Goal: Task Accomplishment & Management: Manage account settings

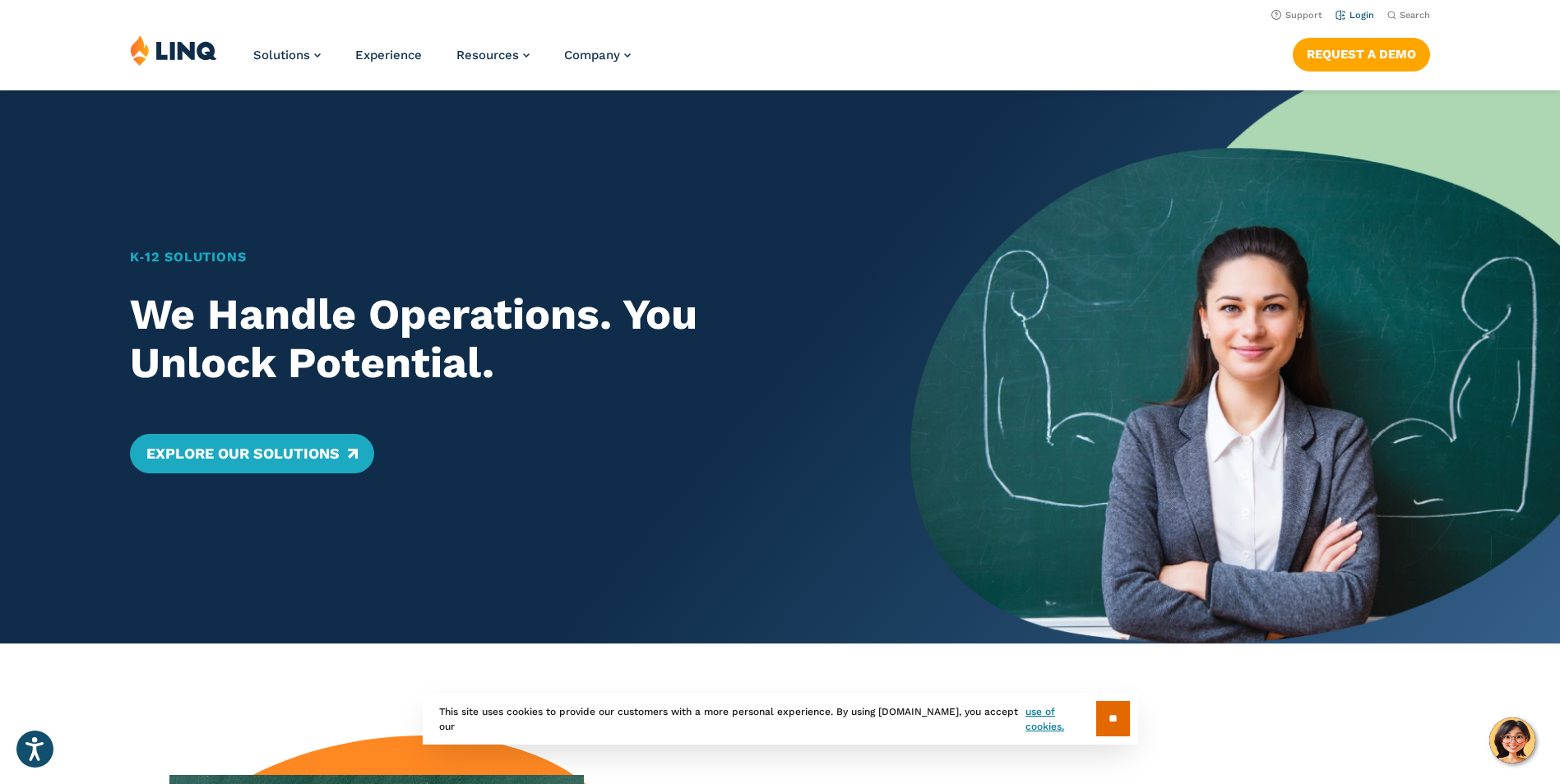
click at [1362, 11] on link "Login" at bounding box center [1355, 15] width 39 height 11
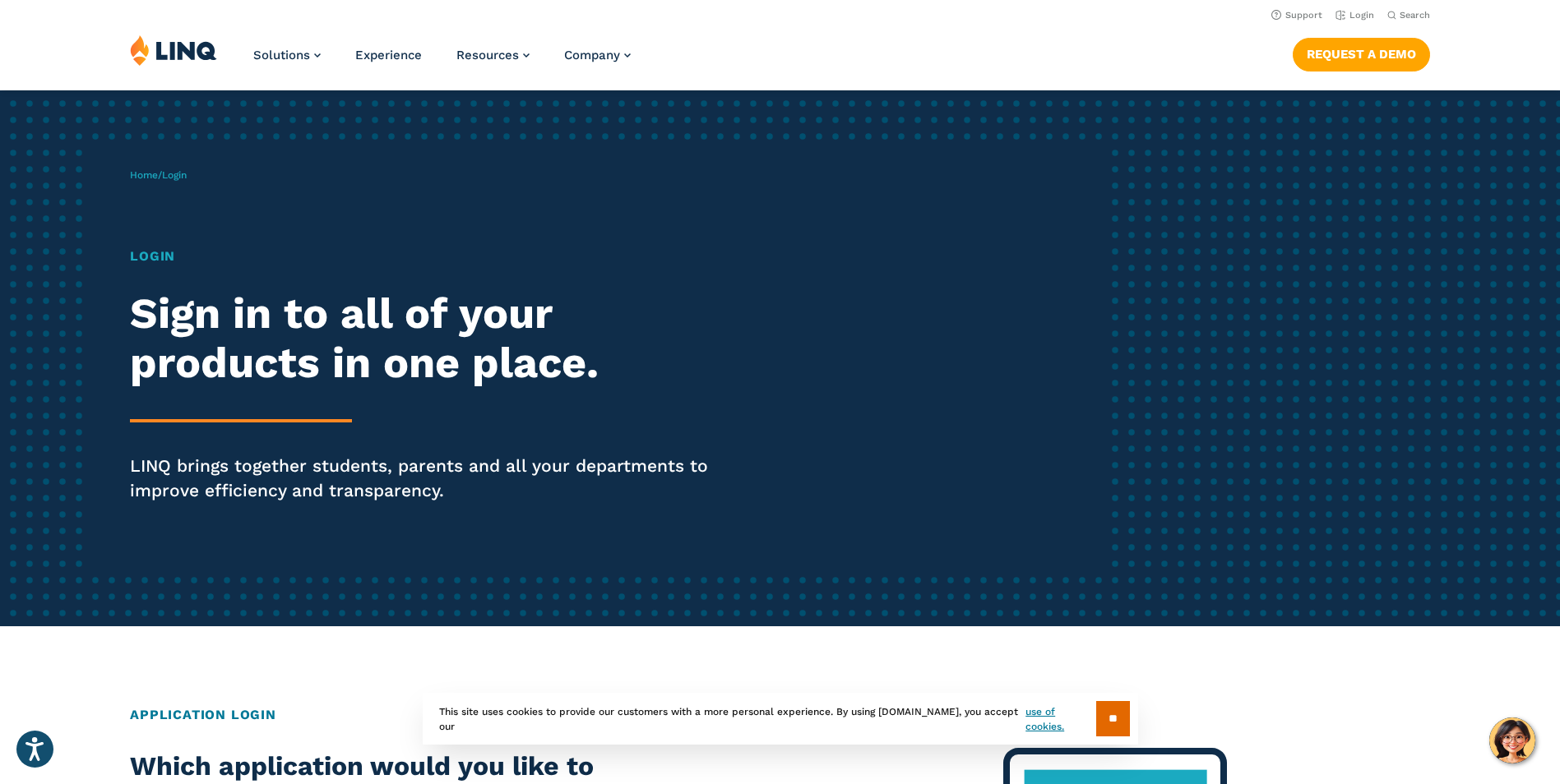
click at [151, 265] on div "Login Sign in to all of your products in one place. LINQ brings together studen…" at bounding box center [431, 398] width 601 height 302
drag, startPoint x: 151, startPoint y: 265, endPoint x: 137, endPoint y: 254, distance: 17.8
click at [137, 254] on h1 "Login" at bounding box center [431, 256] width 601 height 19
click at [170, 175] on span "Login" at bounding box center [174, 175] width 25 height 11
click at [187, 169] on p "Home / Login" at bounding box center [158, 175] width 57 height 15
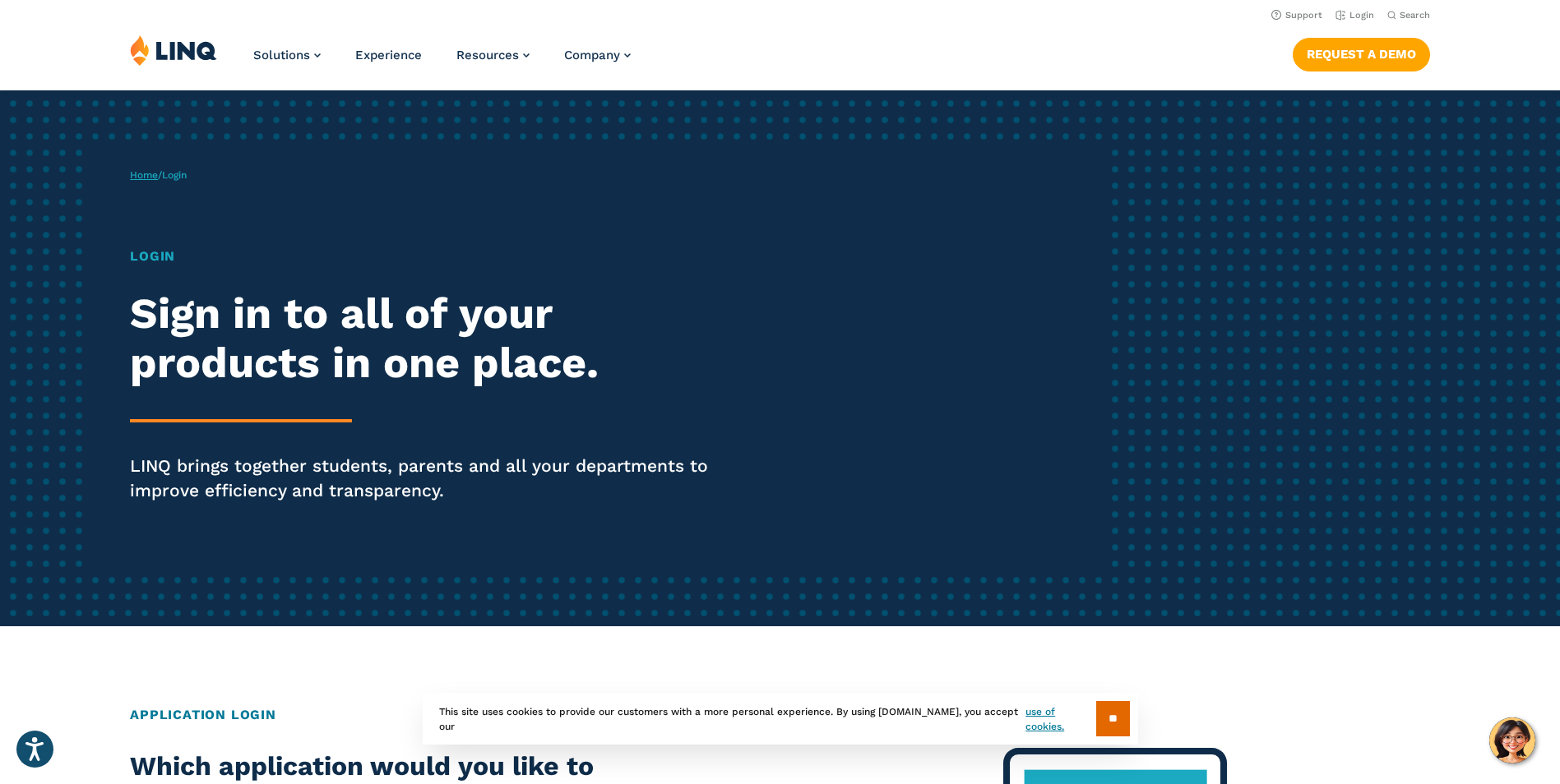
click at [130, 173] on link "Home" at bounding box center [144, 175] width 28 height 11
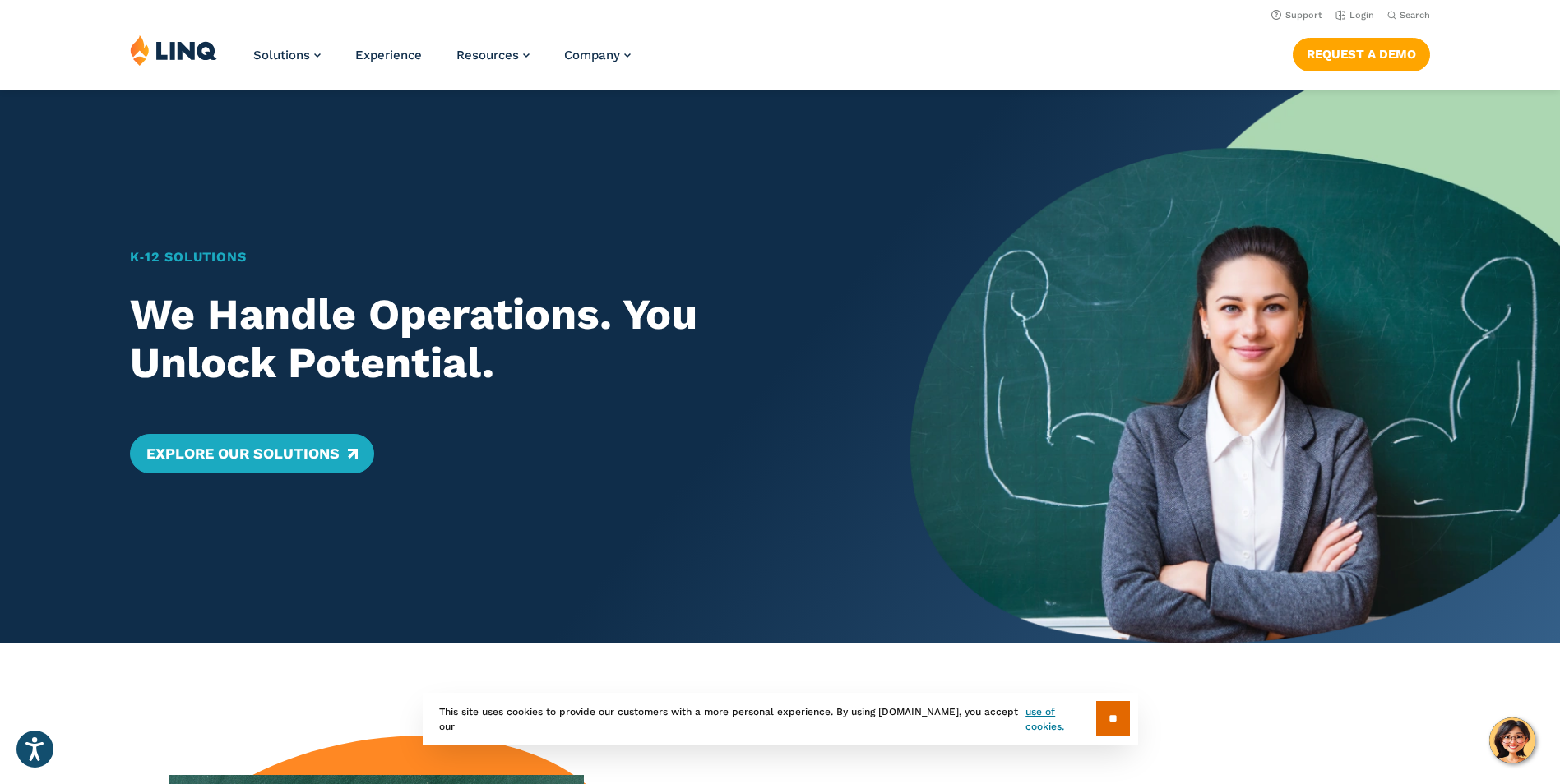
scroll to position [247, 0]
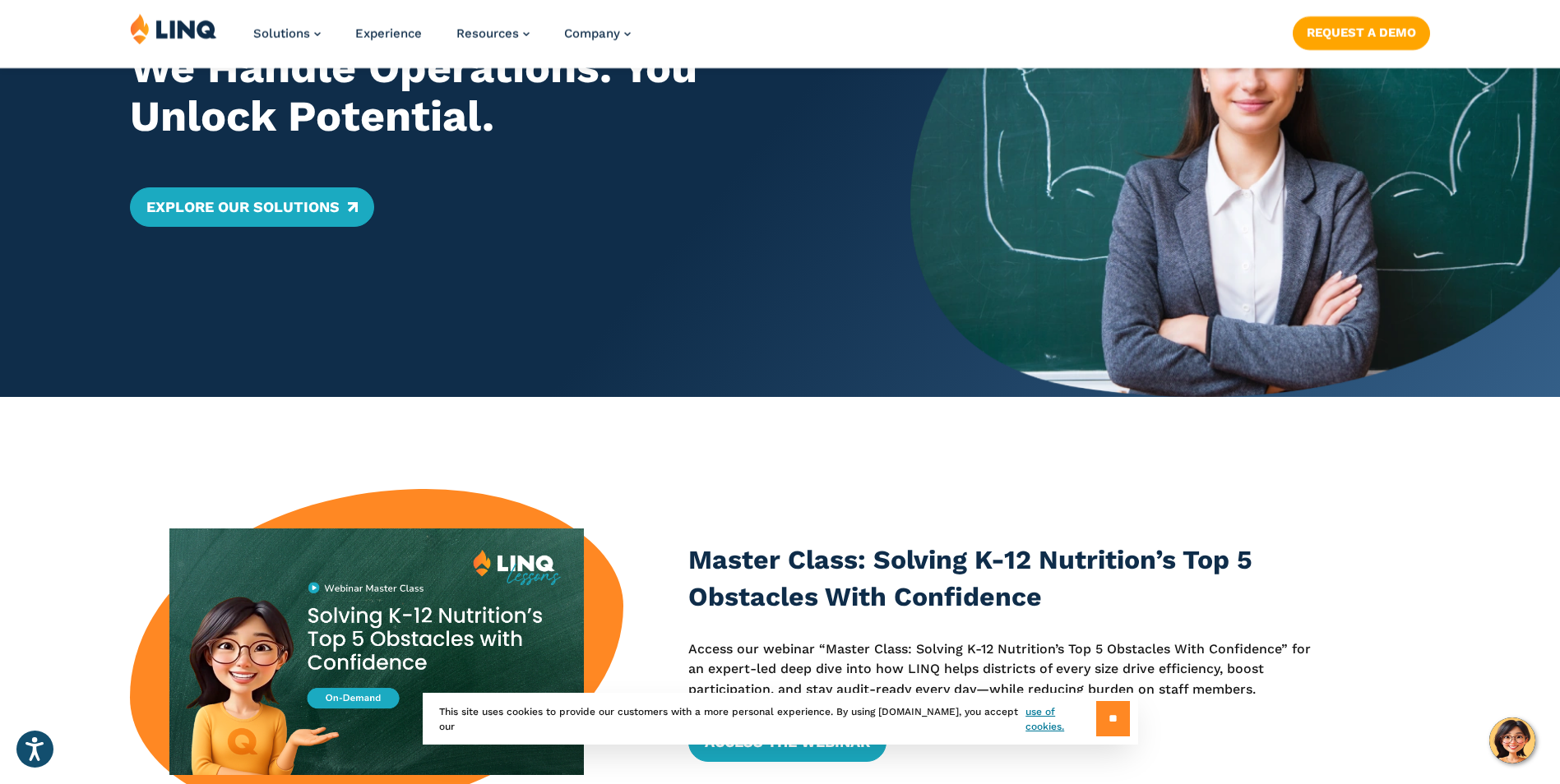
click at [1096, 719] on input "**" at bounding box center [1113, 719] width 34 height 35
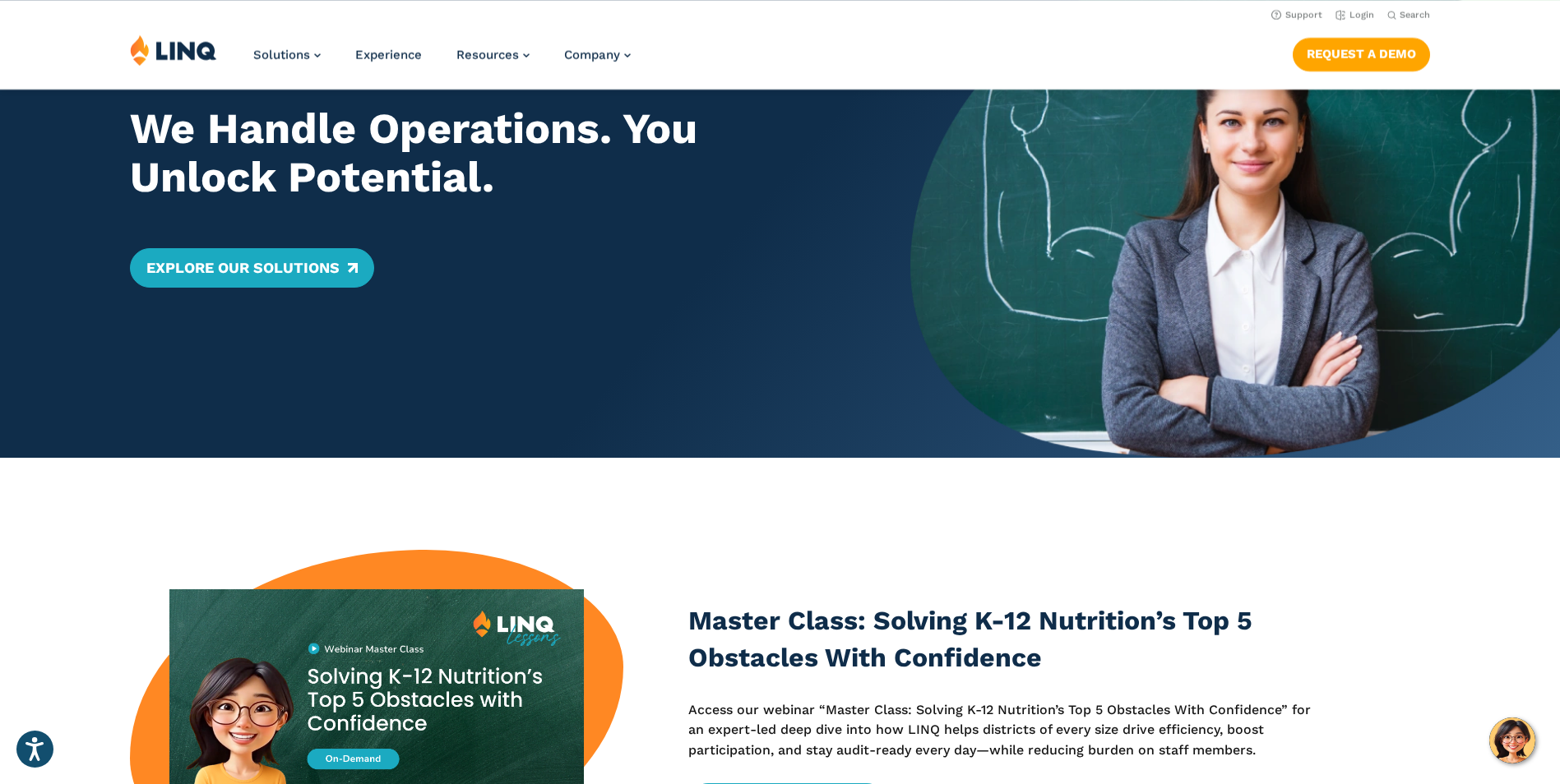
scroll to position [0, 0]
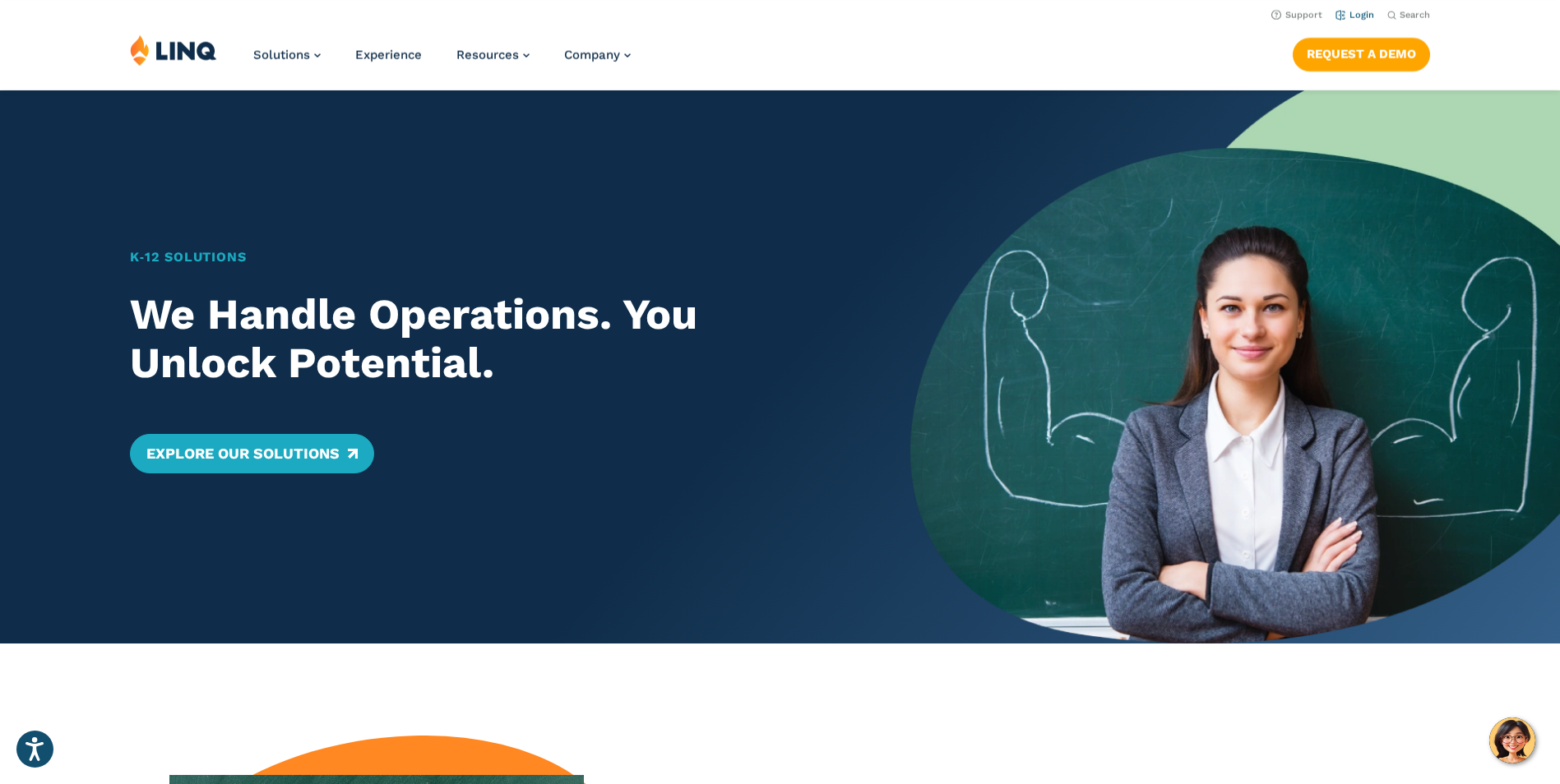
click at [1356, 12] on link "Login" at bounding box center [1355, 15] width 39 height 11
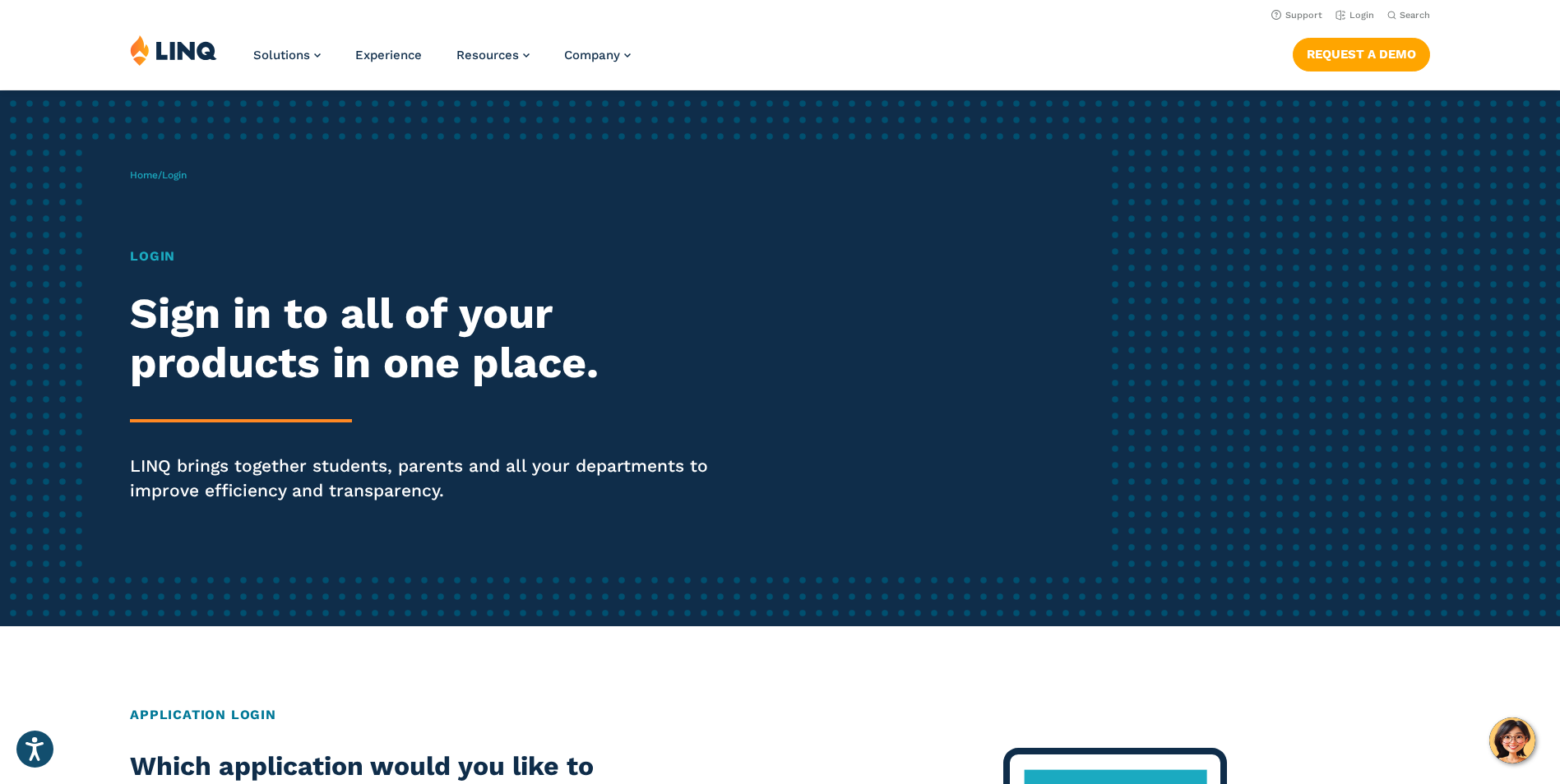
click at [179, 174] on span "Login" at bounding box center [174, 175] width 25 height 11
drag, startPoint x: 157, startPoint y: 254, endPoint x: 172, endPoint y: 278, distance: 28.3
click at [157, 254] on h1 "Login" at bounding box center [431, 256] width 601 height 19
click at [193, 317] on h2 "Sign in to all of your products in one place." at bounding box center [431, 339] width 601 height 99
drag, startPoint x: 356, startPoint y: 380, endPoint x: 373, endPoint y: 377, distance: 17.3
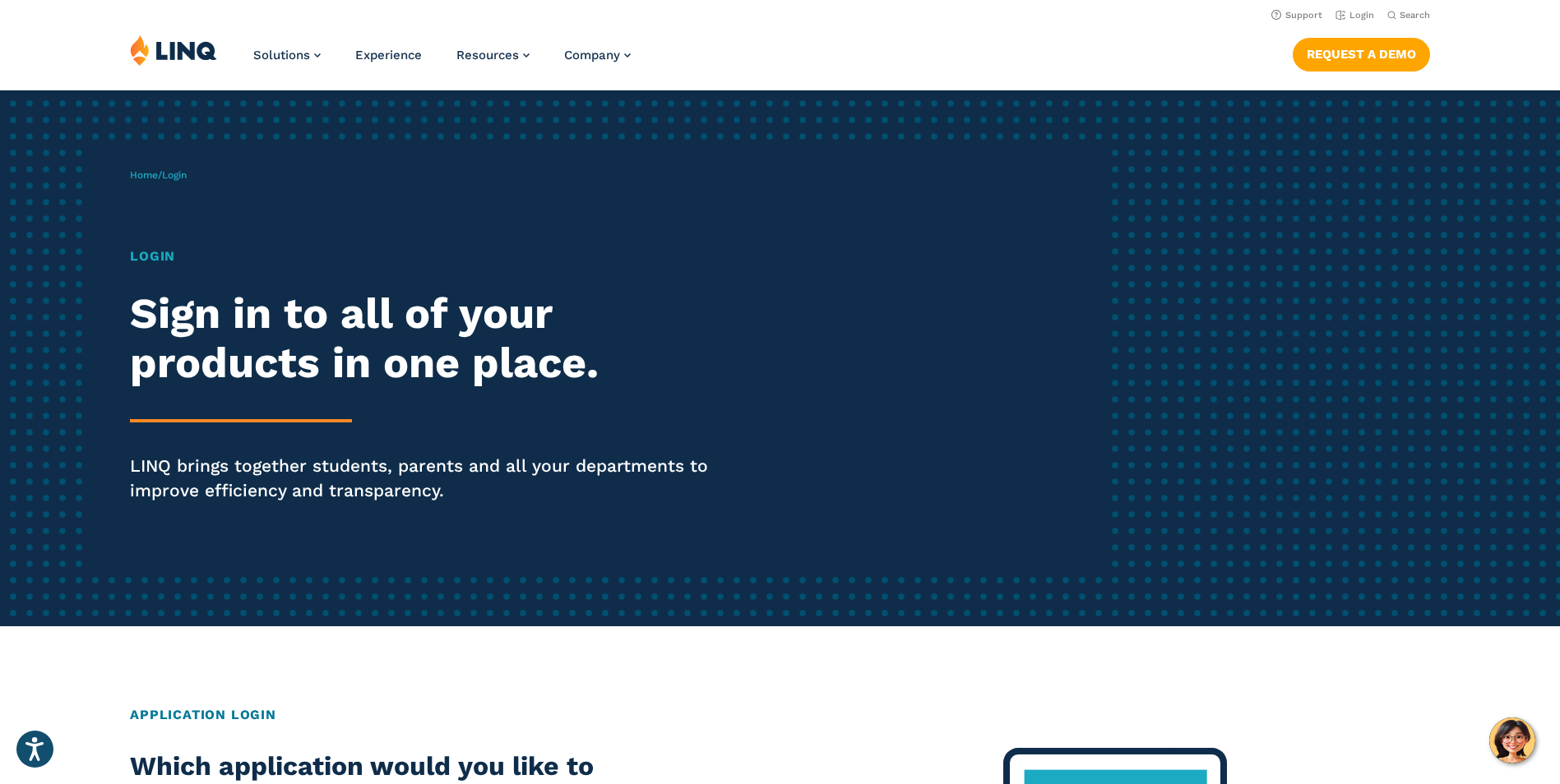
click at [373, 377] on h2 "Sign in to all of your products in one place." at bounding box center [431, 339] width 601 height 99
drag, startPoint x: 373, startPoint y: 377, endPoint x: 465, endPoint y: 386, distance: 92.4
click at [463, 386] on h2 "Sign in to all of your products in one place." at bounding box center [431, 339] width 601 height 99
drag, startPoint x: 537, startPoint y: 516, endPoint x: 571, endPoint y: 483, distance: 47.4
click at [537, 517] on div "Login Sign in to all of your products in one place. LINQ brings together studen…" at bounding box center [431, 398] width 601 height 302
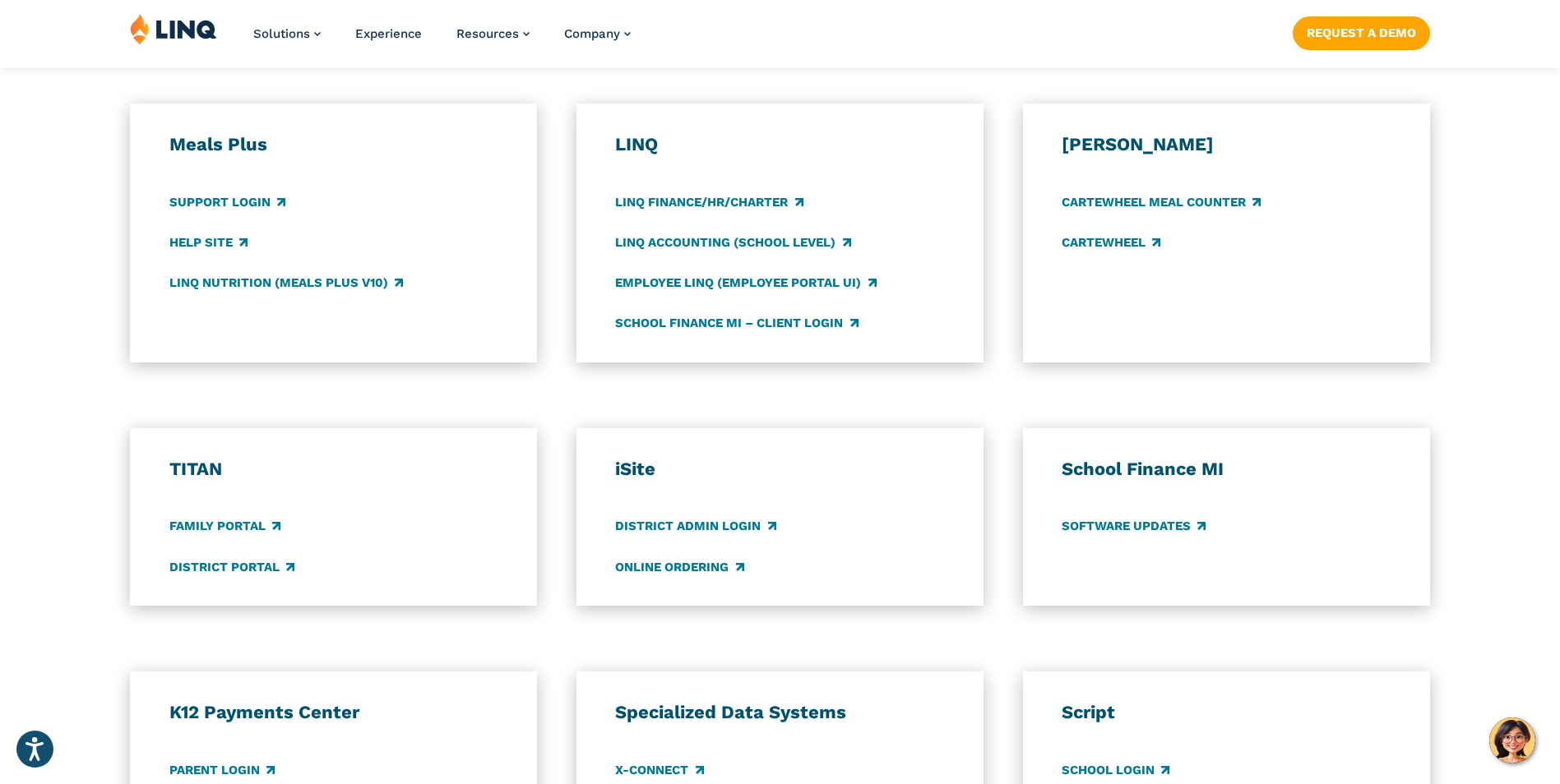
scroll to position [904, 0]
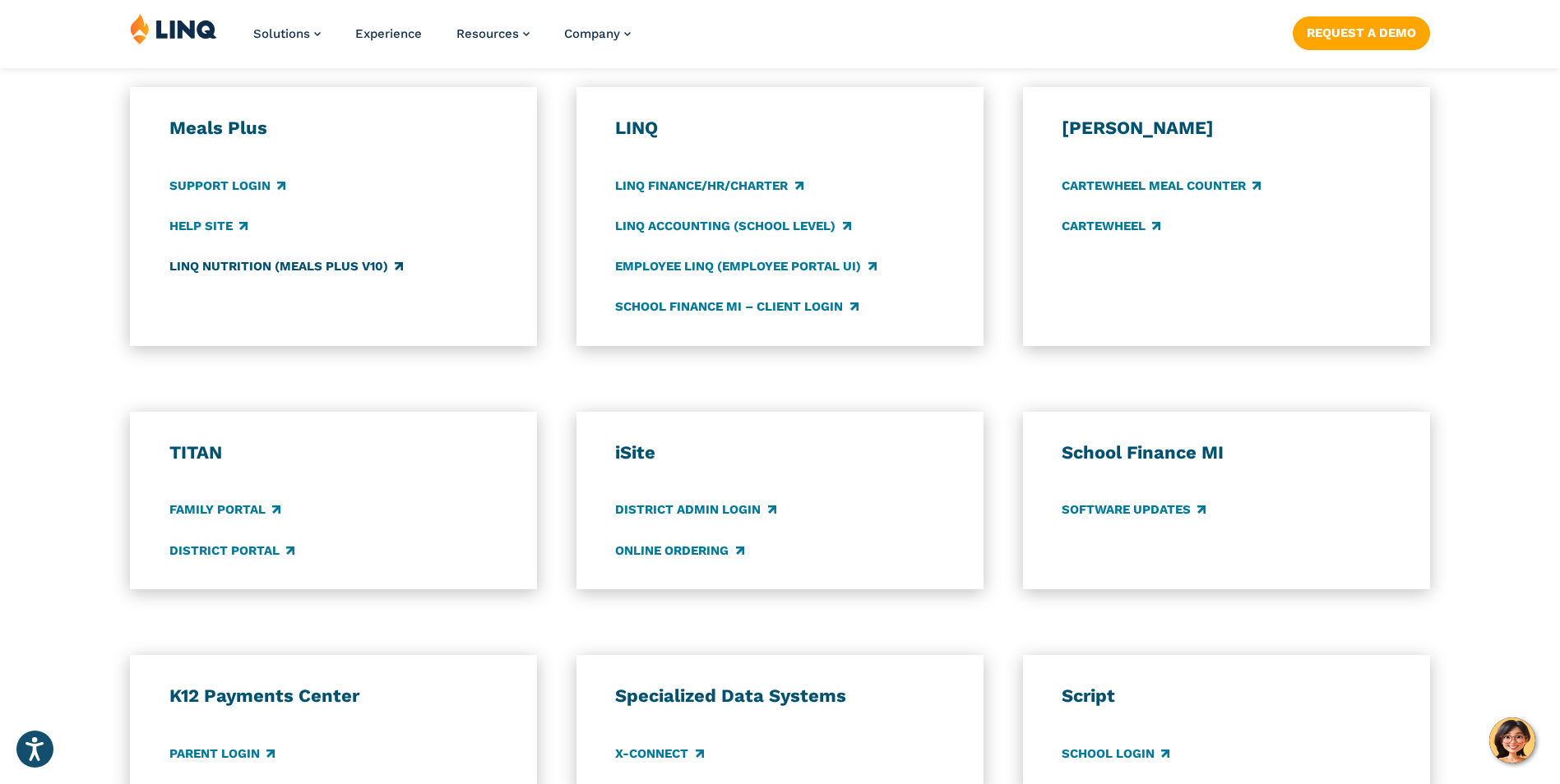
click at [240, 263] on link "LINQ Nutrition (Meals Plus v10)" at bounding box center [287, 266] width 233 height 18
click at [162, 34] on img at bounding box center [173, 28] width 88 height 31
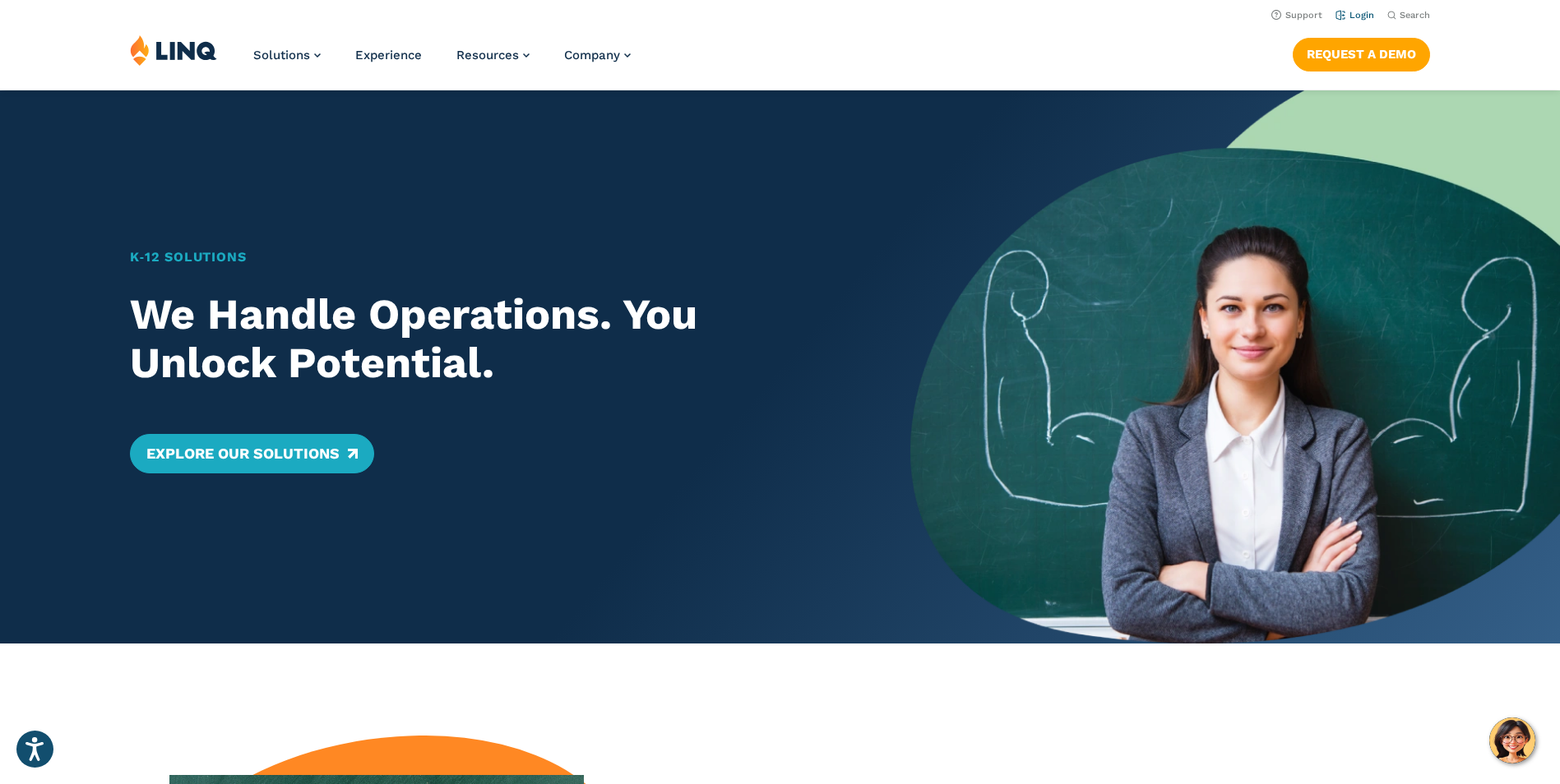
click at [1355, 11] on link "Login" at bounding box center [1355, 15] width 39 height 11
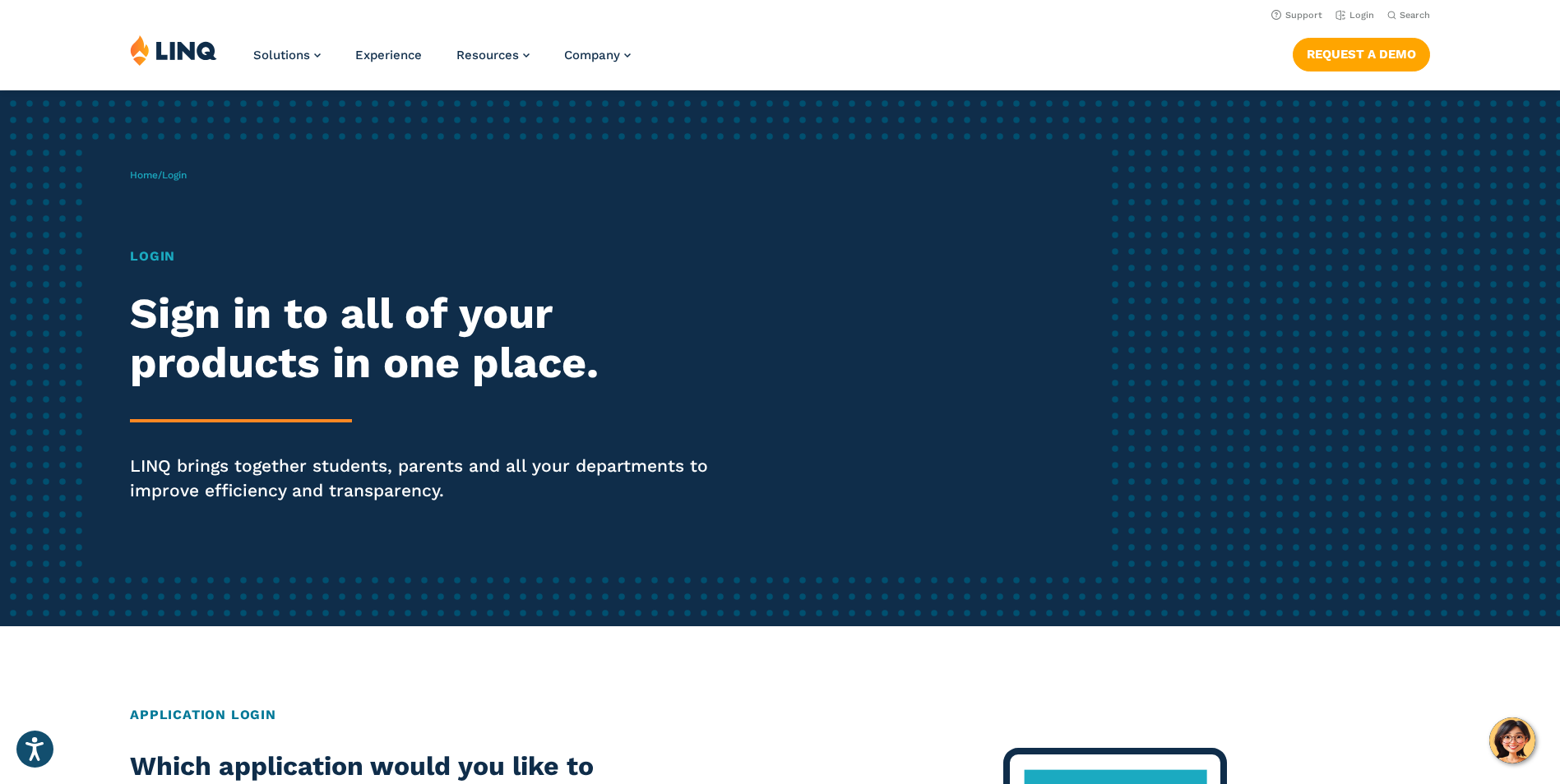
click at [181, 173] on span "Login" at bounding box center [174, 175] width 25 height 11
click at [187, 182] on p "Home / Login" at bounding box center [158, 175] width 57 height 15
click at [164, 263] on h1 "Login" at bounding box center [431, 256] width 601 height 19
click at [210, 383] on h2 "Sign in to all of your products in one place." at bounding box center [431, 339] width 601 height 99
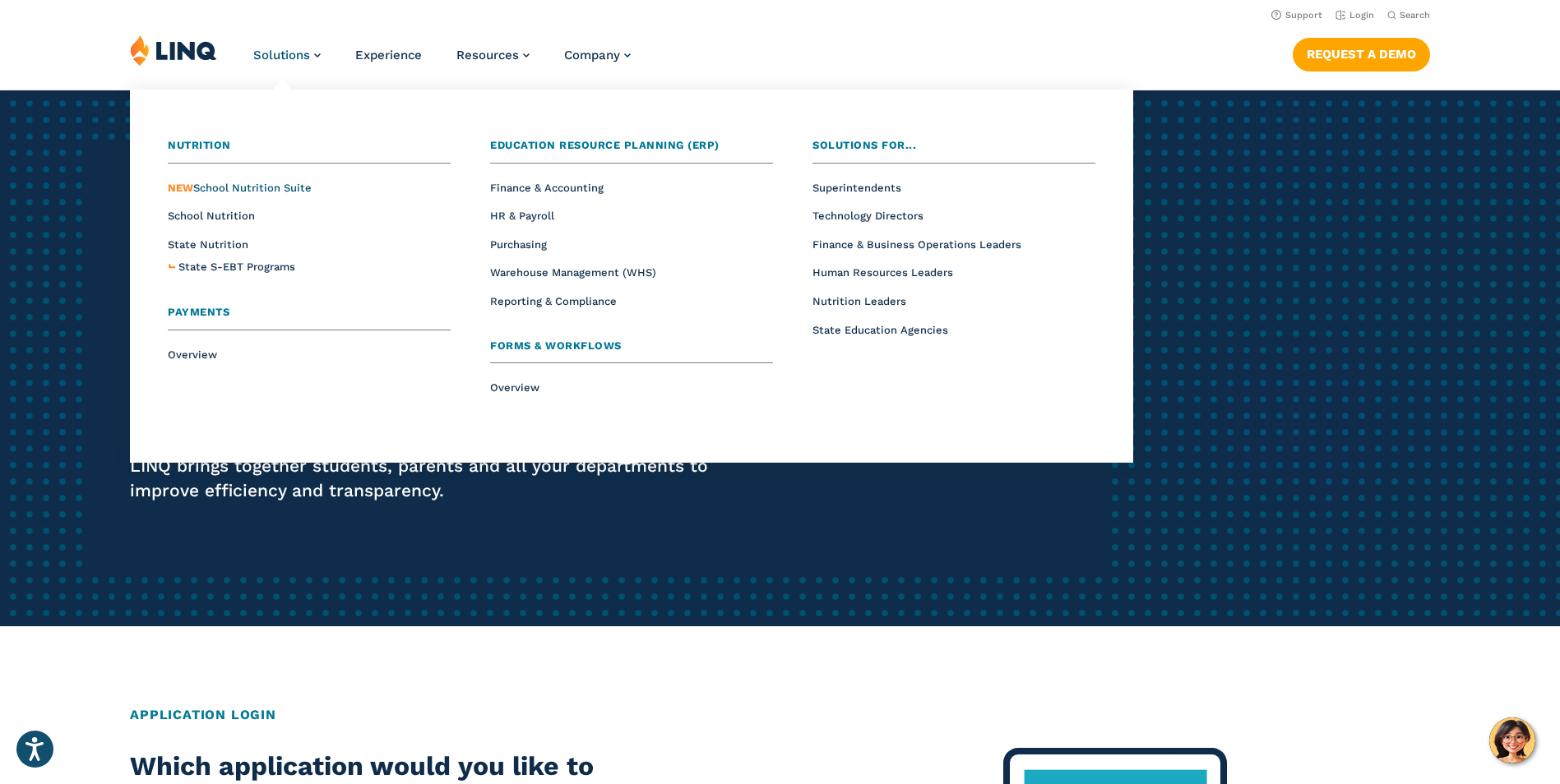
click at [269, 188] on span "NEW School Nutrition Suite" at bounding box center [240, 187] width 144 height 12
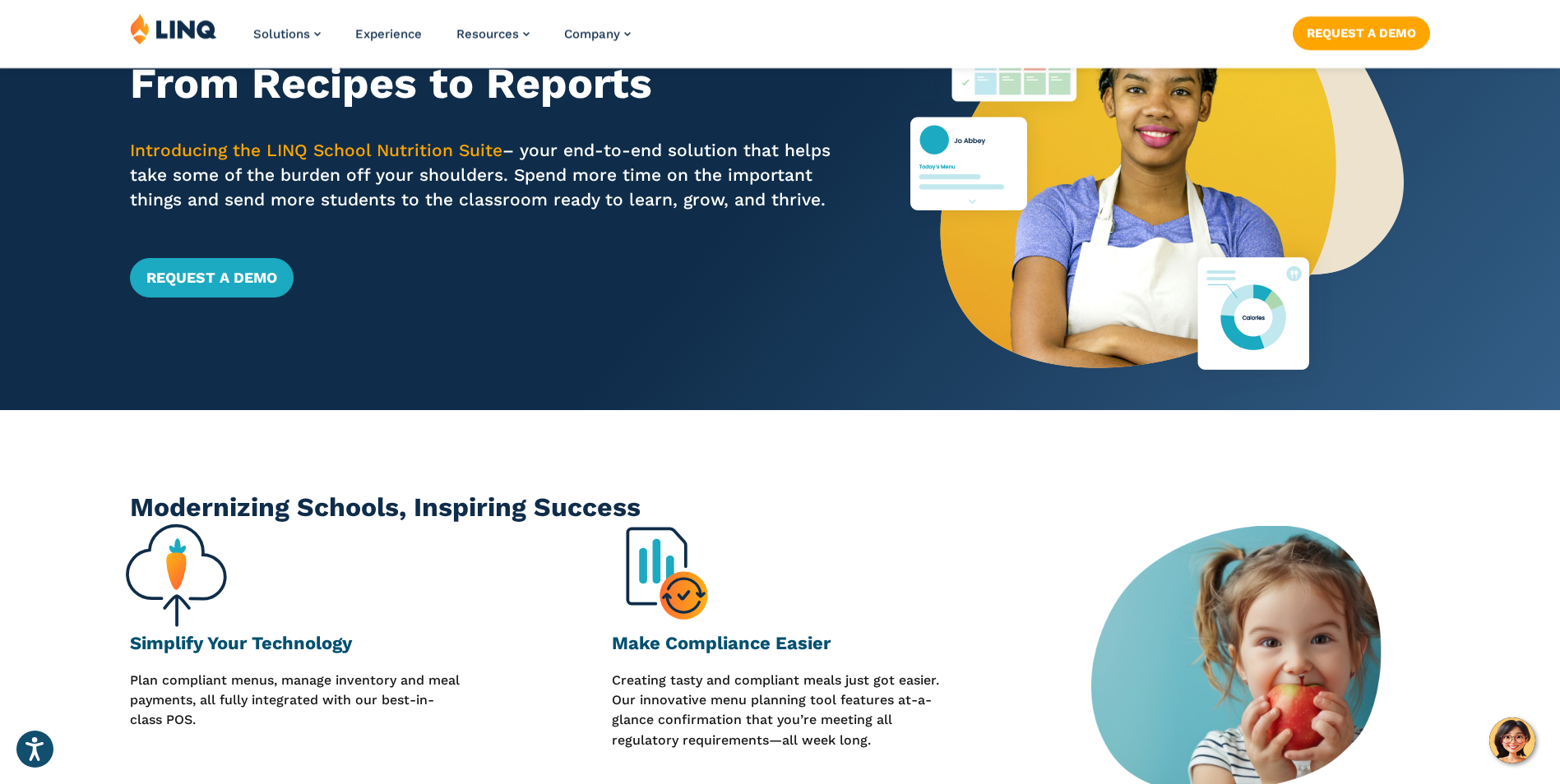
scroll to position [247, 0]
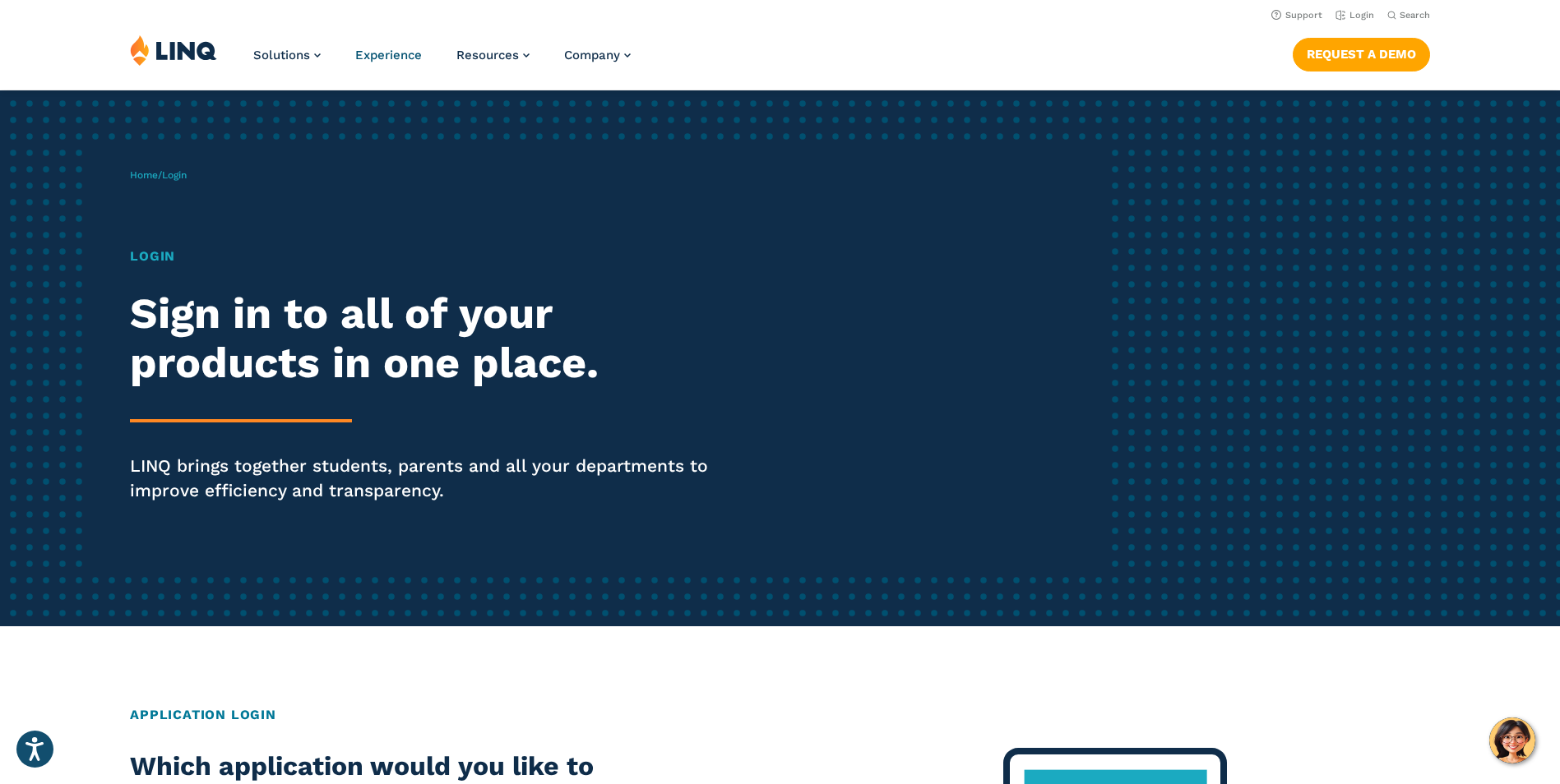
click at [391, 58] on span "Experience" at bounding box center [388, 55] width 66 height 15
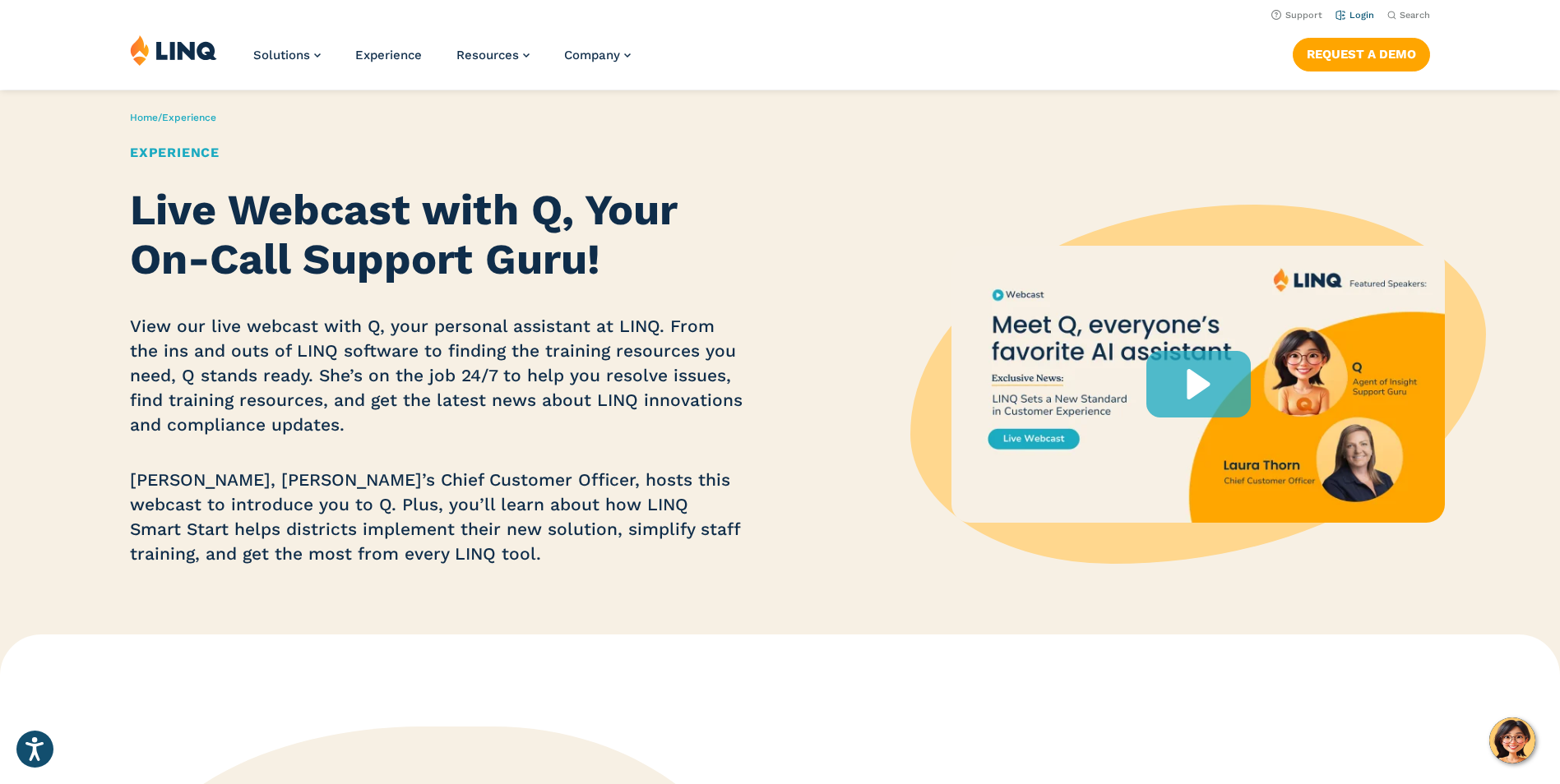
click at [1350, 18] on link "Login" at bounding box center [1355, 15] width 39 height 11
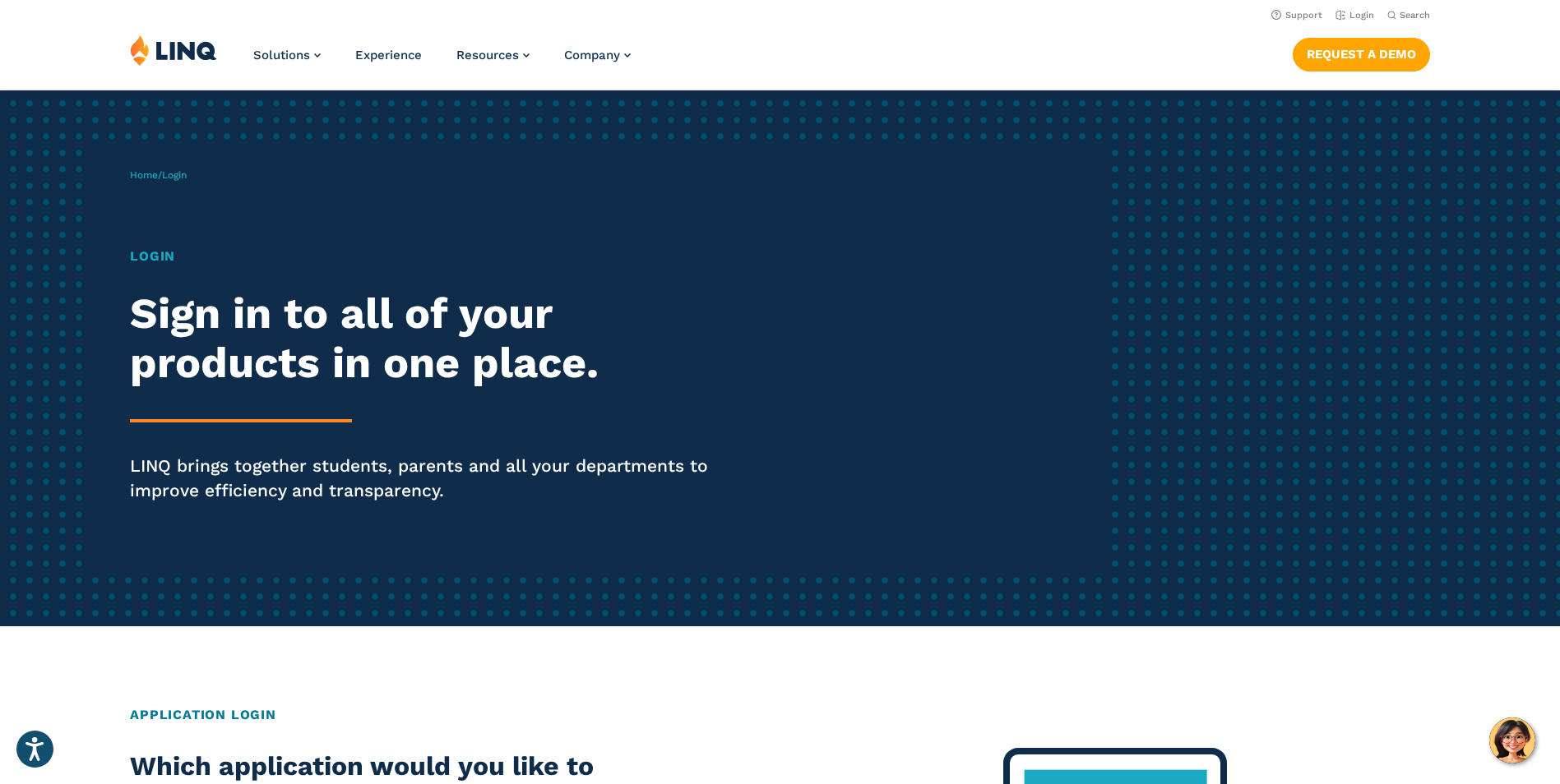
click at [175, 175] on span "Login" at bounding box center [174, 175] width 25 height 11
click at [176, 176] on span "Login" at bounding box center [174, 175] width 25 height 11
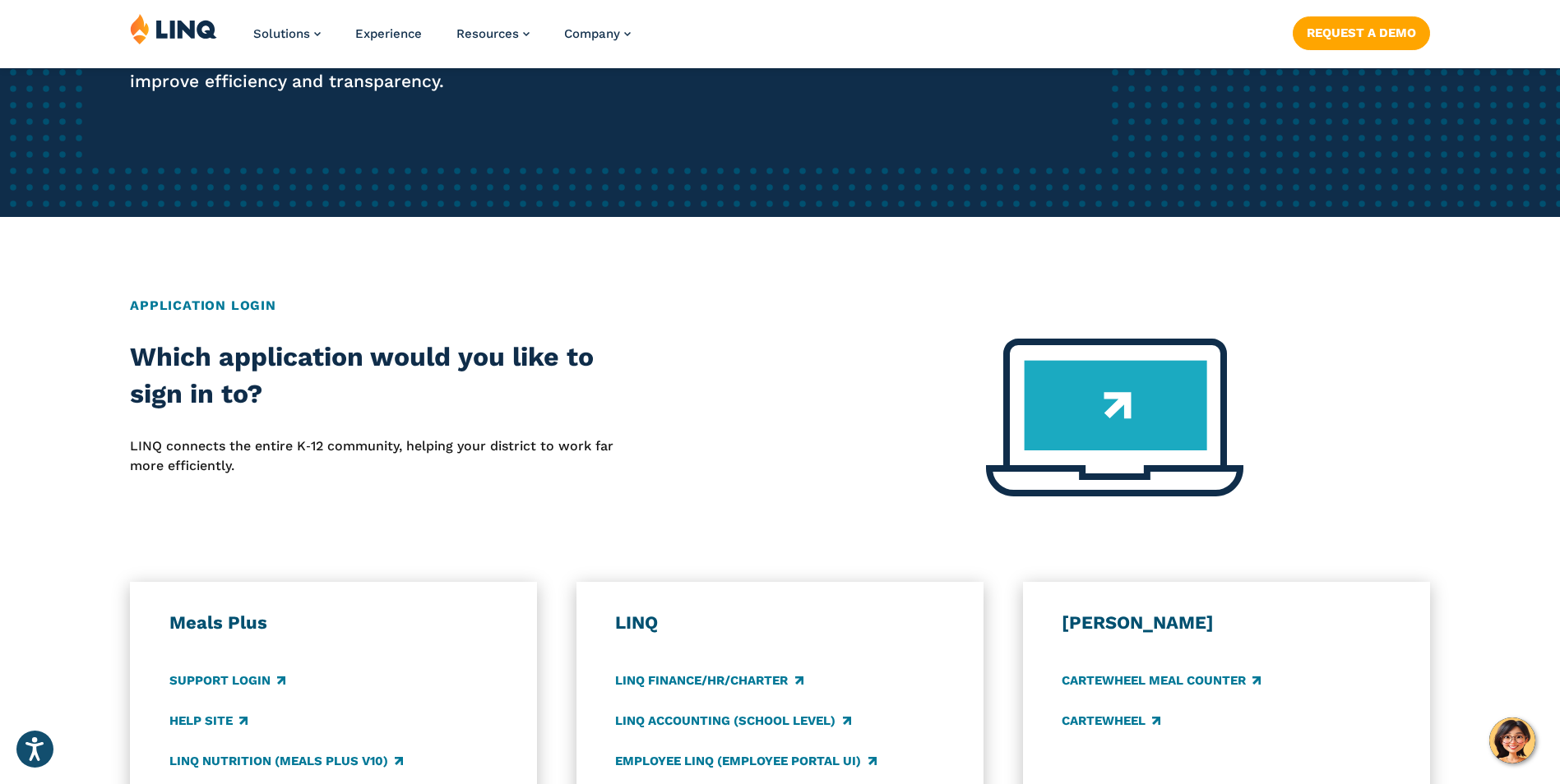
scroll to position [411, 0]
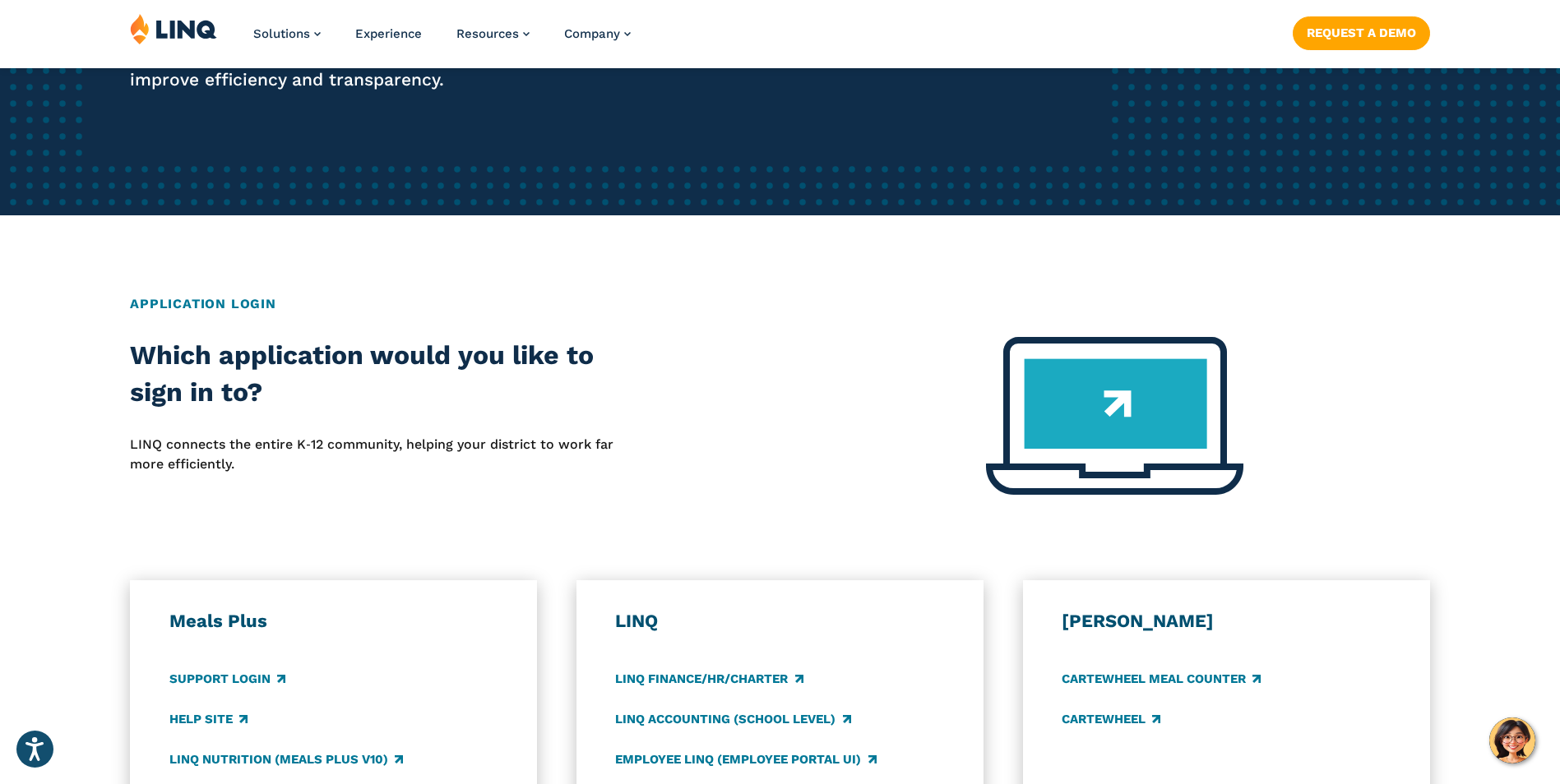
click at [1097, 402] on img at bounding box center [1114, 415] width 257 height 158
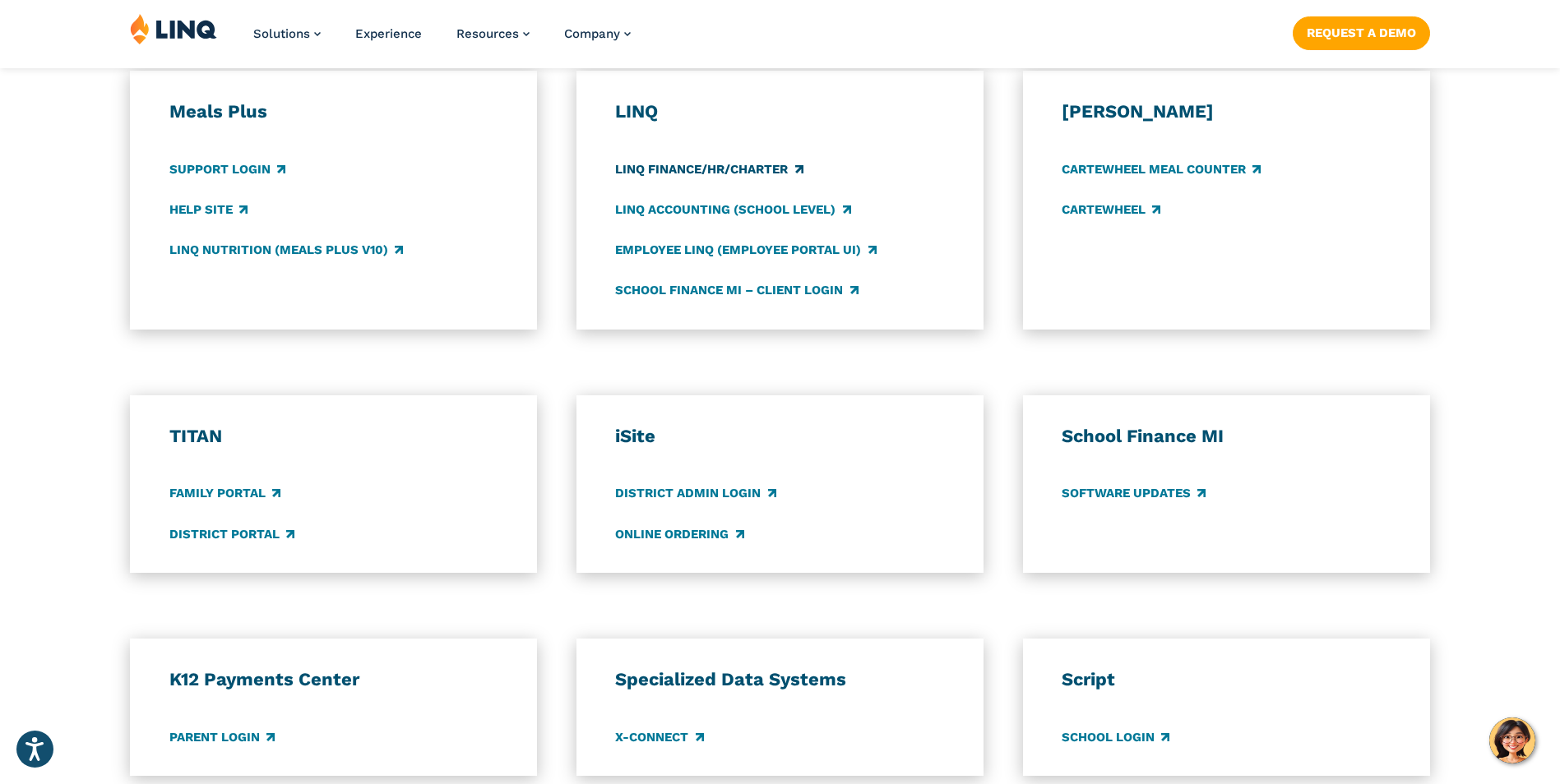
scroll to position [986, 0]
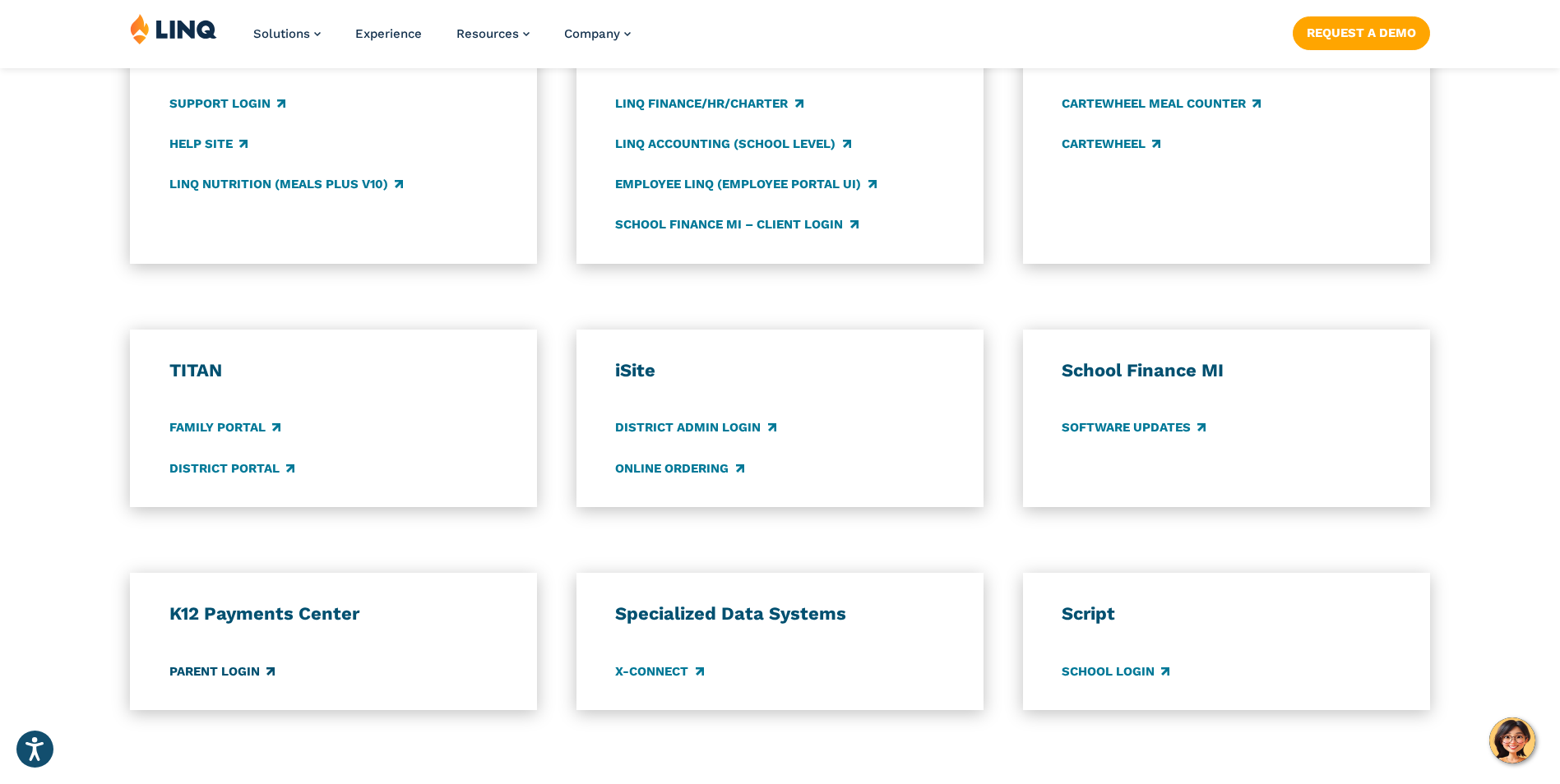
click at [211, 672] on link "Parent Login" at bounding box center [222, 671] width 105 height 18
